Goal: Information Seeking & Learning: Learn about a topic

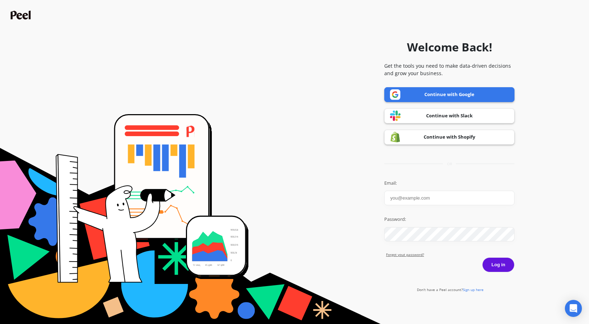
click at [410, 95] on link "Continue with Google" at bounding box center [449, 94] width 130 height 15
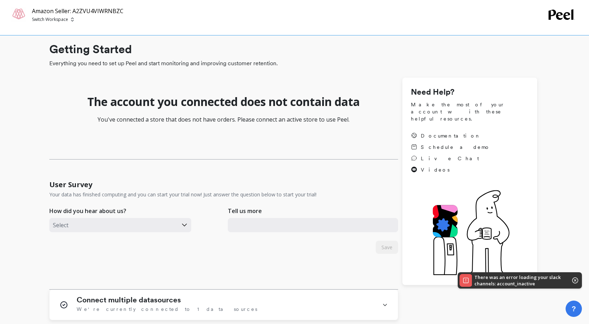
click at [64, 20] on p "Switch Workspace" at bounding box center [50, 20] width 36 height 6
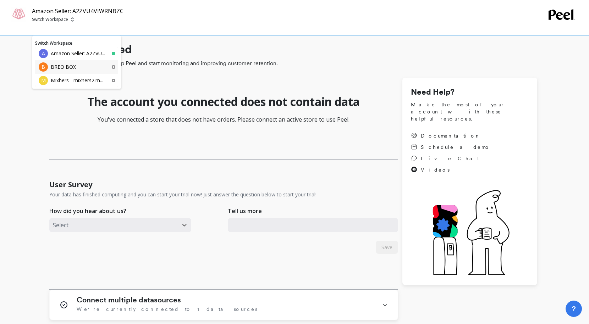
click at [90, 61] on div "B BREO BOX" at bounding box center [76, 66] width 83 height 13
click at [71, 18] on img at bounding box center [72, 20] width 3 height 6
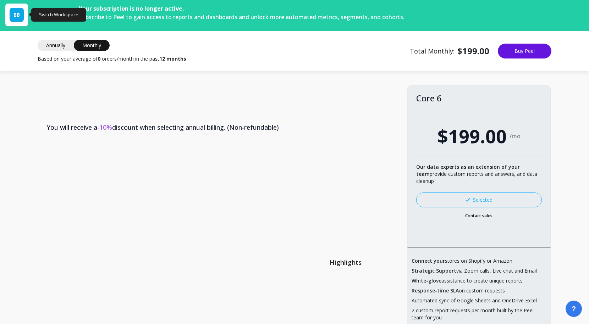
click at [25, 18] on div "BB" at bounding box center [16, 15] width 23 height 23
click at [20, 17] on span "BB" at bounding box center [16, 14] width 6 height 7
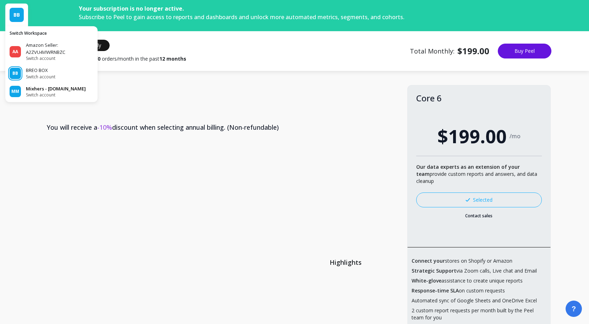
click at [27, 98] on span "Switch account" at bounding box center [56, 95] width 60 height 6
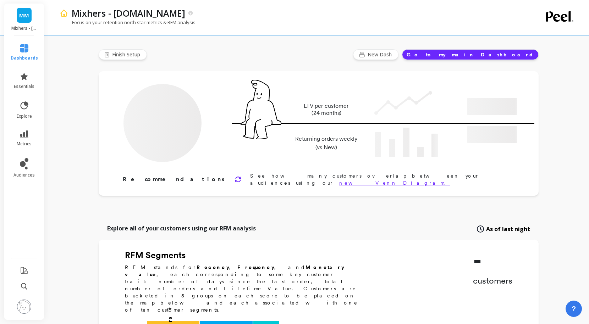
type input "Champions"
type input "21123"
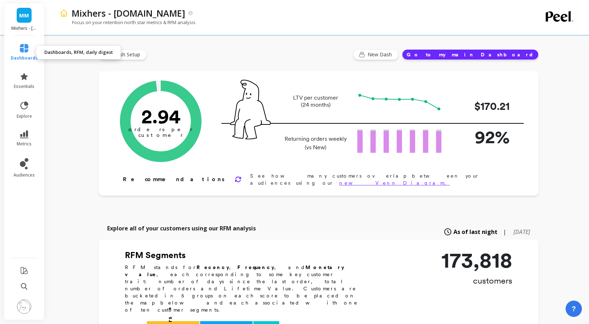
click at [32, 50] on link "dashboards" at bounding box center [24, 52] width 27 height 17
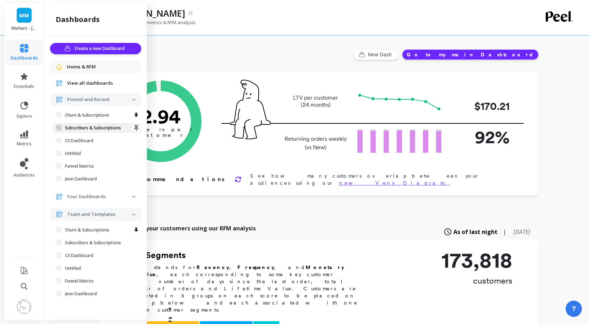
click at [91, 127] on p "Subscribers & Subscriptions" at bounding box center [93, 128] width 56 height 6
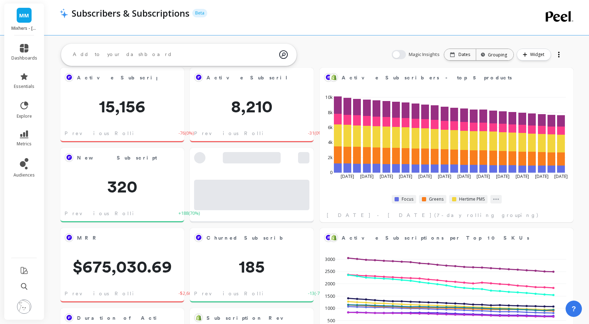
scroll to position [9, 0]
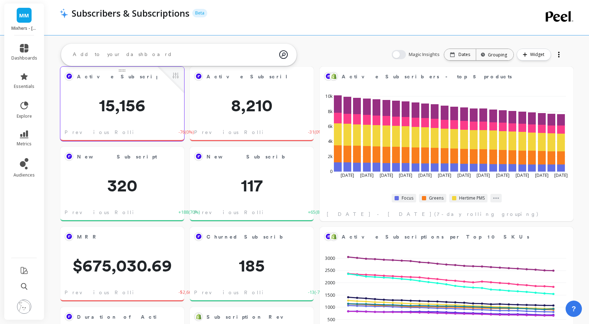
click at [147, 97] on span "15,156" at bounding box center [122, 105] width 124 height 17
click at [116, 110] on span "15,156" at bounding box center [122, 105] width 124 height 17
click at [176, 75] on button at bounding box center [175, 76] width 9 height 10
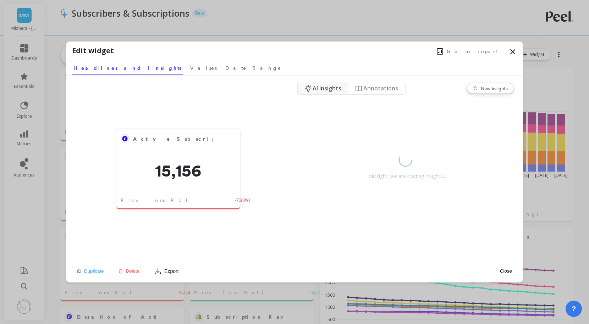
click at [321, 86] on span "AI Insights" at bounding box center [327, 88] width 29 height 9
click at [327, 88] on span "AI Insights" at bounding box center [327, 88] width 29 height 9
click at [514, 51] on icon at bounding box center [513, 52] width 9 height 9
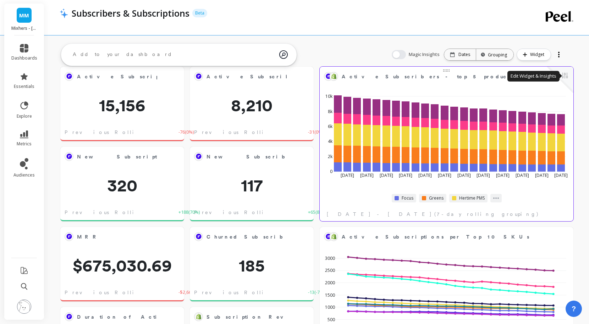
click at [566, 76] on button at bounding box center [565, 76] width 9 height 10
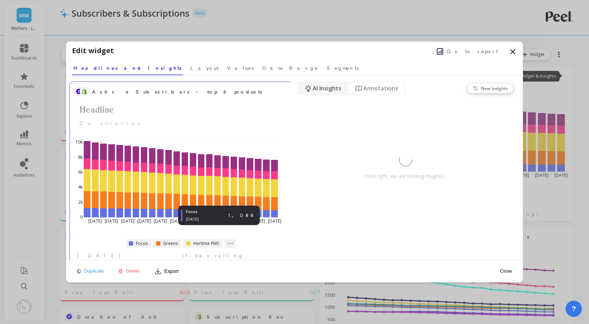
scroll to position [7, 0]
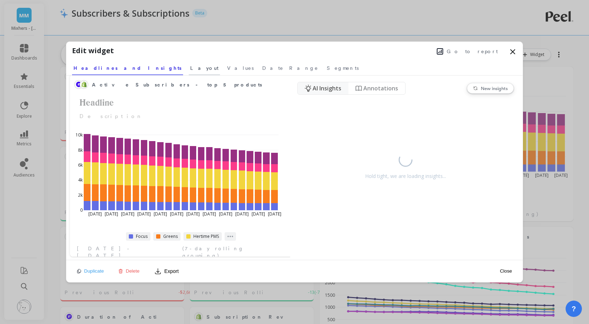
click at [189, 71] on link "Layout" at bounding box center [204, 67] width 31 height 16
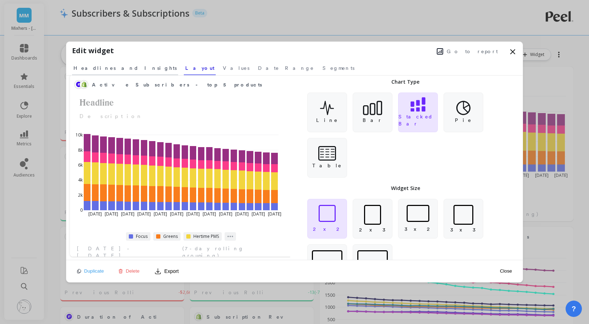
click at [113, 72] on link "Headlines and Insights" at bounding box center [125, 67] width 106 height 16
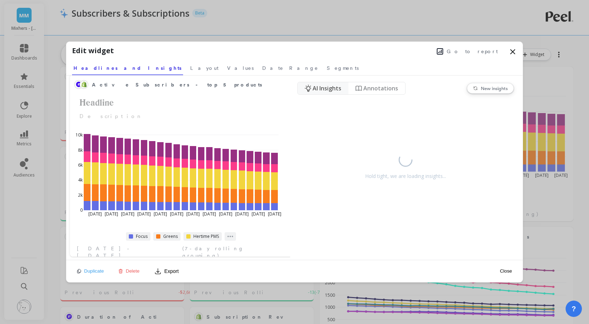
click at [514, 50] on icon at bounding box center [513, 52] width 4 height 4
